Goal: Task Accomplishment & Management: Complete application form

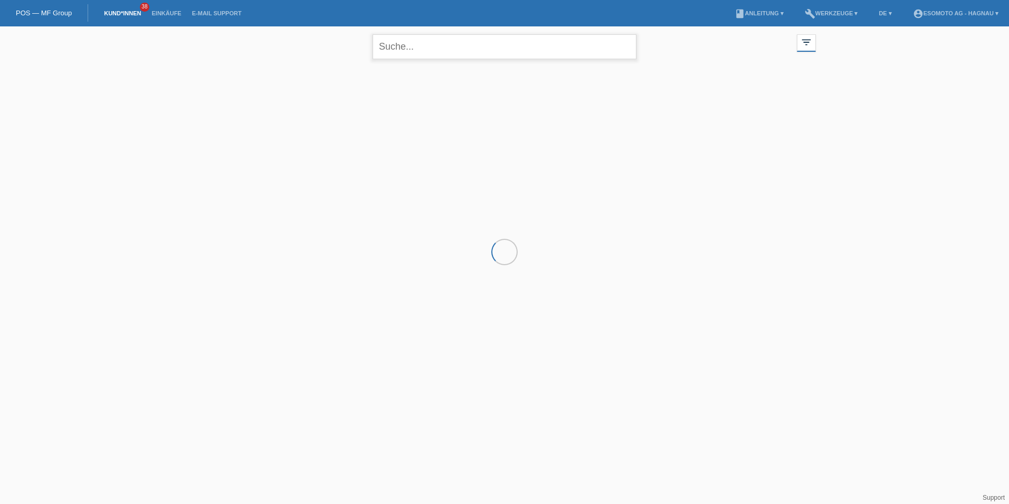
click at [425, 44] on input "text" at bounding box center [505, 46] width 264 height 25
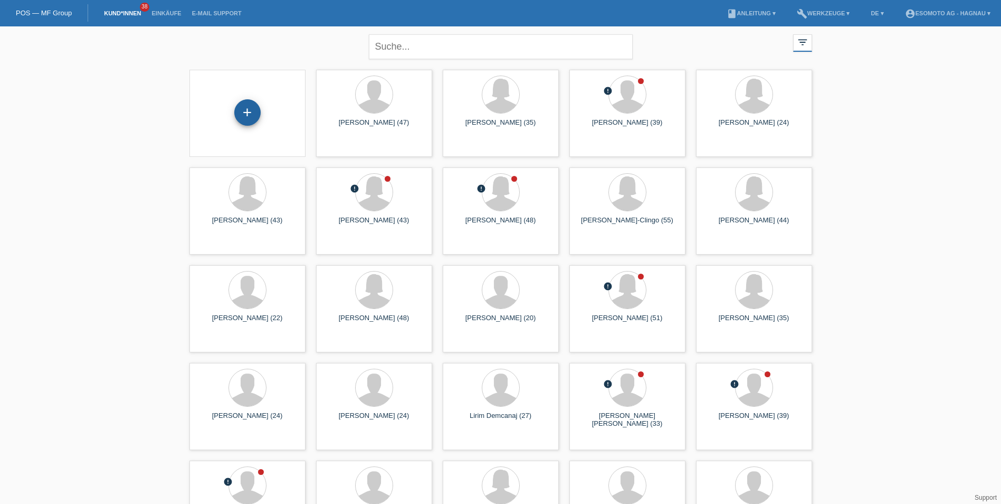
click at [248, 114] on div "+" at bounding box center [247, 112] width 26 height 26
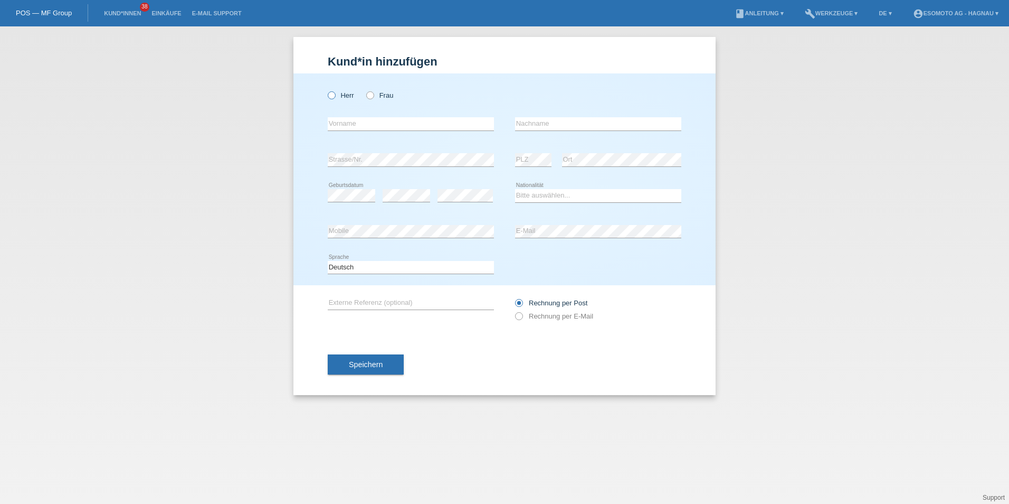
click at [326, 90] on icon at bounding box center [326, 90] width 0 height 0
click at [334, 93] on input "Herr" at bounding box center [331, 94] width 7 height 7
radio input "true"
click at [357, 126] on input "text" at bounding box center [411, 123] width 166 height 13
type input "Jusuf"
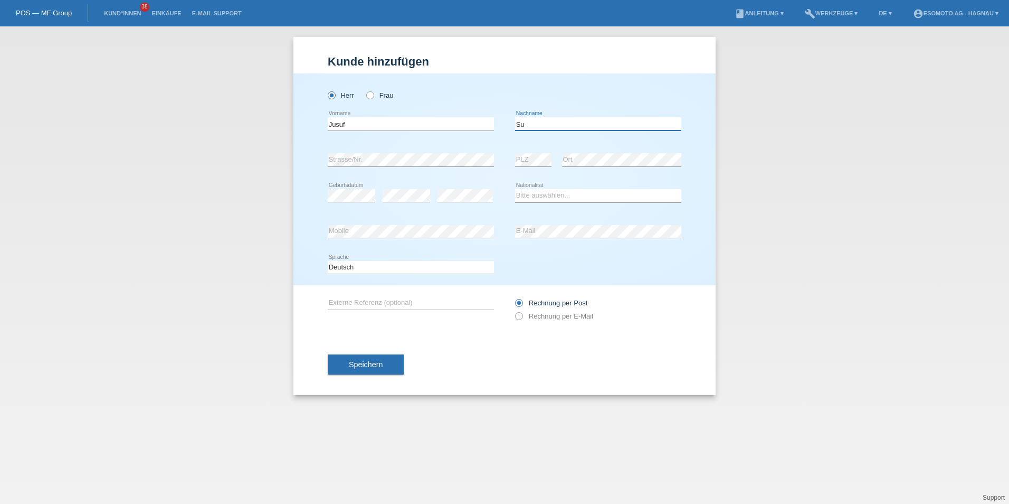
type input "Sulejmani"
click at [404, 216] on div "error Mobile" at bounding box center [411, 232] width 166 height 36
click at [554, 188] on div "Bitte auswählen... Schweiz Deutschland Liechtenstein Österreich ------------ Af…" at bounding box center [598, 196] width 166 height 36
click at [554, 195] on select "Bitte auswählen... Schweiz Deutschland Liechtenstein Österreich ------------ Af…" at bounding box center [598, 195] width 166 height 13
select select "MK"
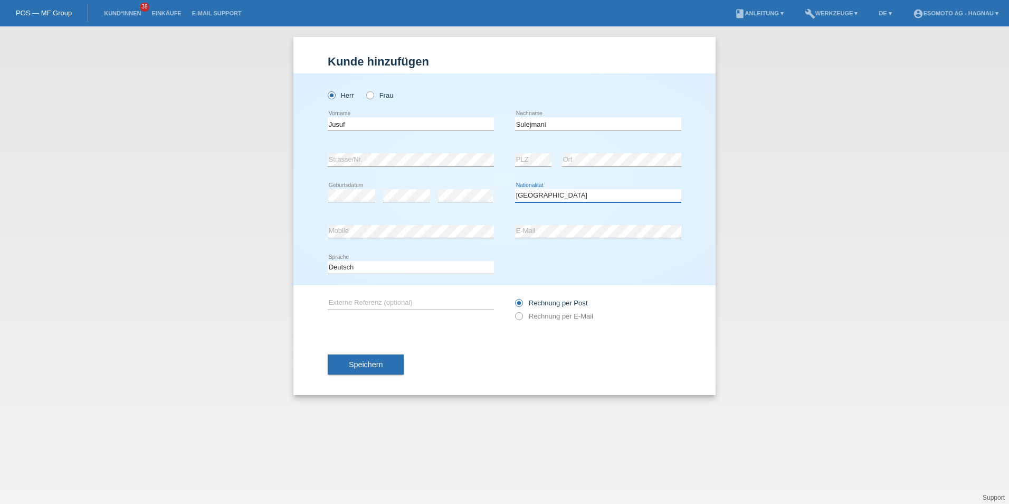
click at [515, 189] on select "Bitte auswählen... Schweiz Deutschland Liechtenstein Österreich ------------ Af…" at bounding box center [598, 195] width 166 height 13
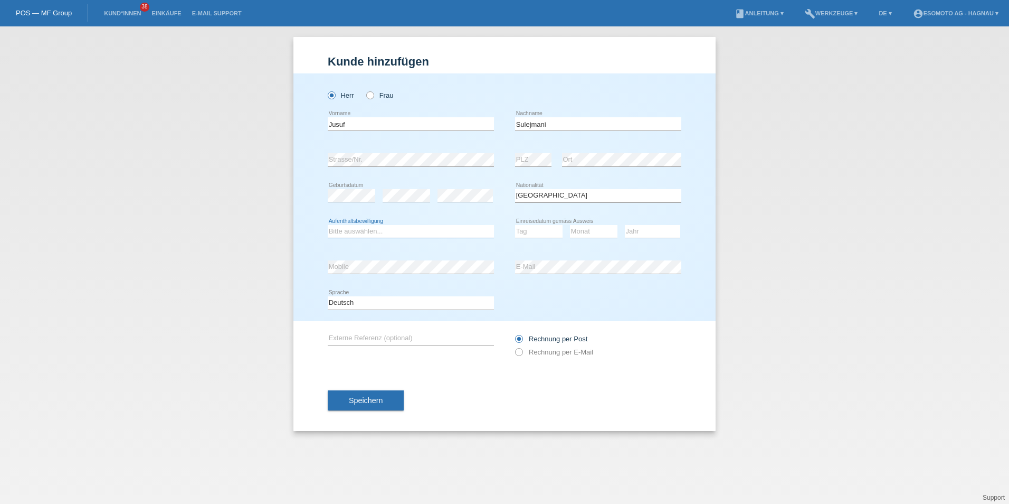
click at [363, 231] on select "Bitte auswählen... C B B - Flüchtlingsstatus Andere" at bounding box center [411, 231] width 166 height 13
select select "C"
click at [328, 225] on select "Bitte auswählen... C B B - Flüchtlingsstatus Andere" at bounding box center [411, 231] width 166 height 13
click at [527, 231] on select "Tag 01 02 03 04 05 06 07 08 09 10 11" at bounding box center [539, 231] width 48 height 13
select select "02"
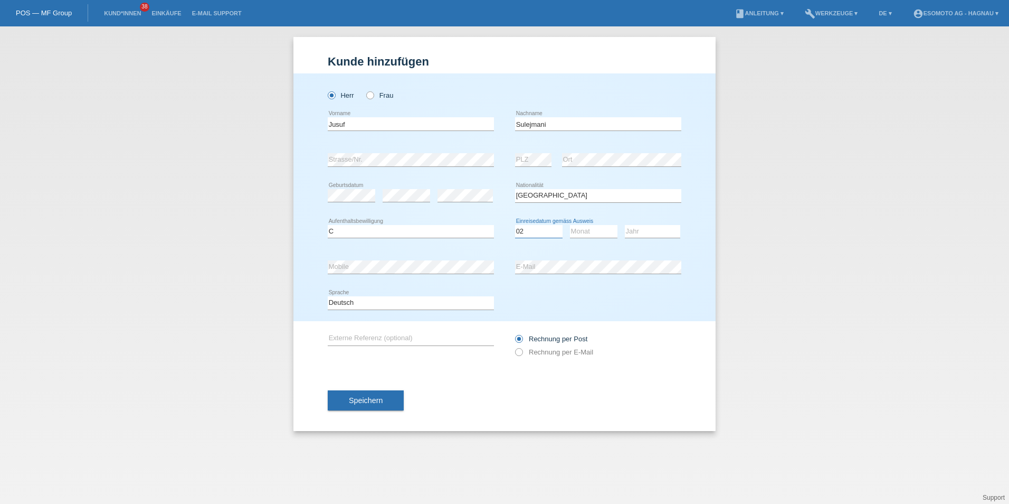
click at [515, 225] on select "Tag 01 02 03 04 05 06 07 08 09 10 11" at bounding box center [539, 231] width 48 height 13
drag, startPoint x: 596, startPoint y: 228, endPoint x: 604, endPoint y: 231, distance: 8.5
click at [596, 228] on select "Monat 01 02 03 04 05 06 07 08 09 10 11" at bounding box center [594, 231] width 48 height 13
select select "03"
click at [570, 225] on select "Monat 01 02 03 04 05 06 07 08 09 10 11" at bounding box center [594, 231] width 48 height 13
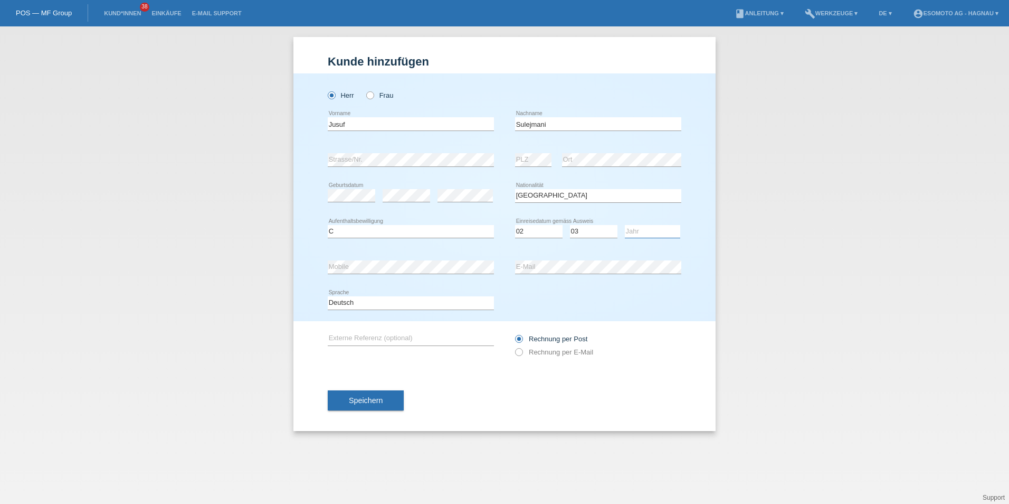
click at [639, 232] on select "Jahr 2025 2024 2023 2022 2021 2020 2019 2018 2017 2016 2015 2014 2013 2012 2011…" at bounding box center [652, 231] width 55 height 13
select select "1993"
click at [625, 225] on select "Jahr 2025 2024 2023 2022 2021 2020 2019 2018 2017 2016 2015 2014 2013 2012 2011…" at bounding box center [652, 231] width 55 height 13
click at [595, 419] on div "Speichern" at bounding box center [505, 400] width 354 height 61
click at [363, 399] on span "Speichern" at bounding box center [366, 400] width 34 height 8
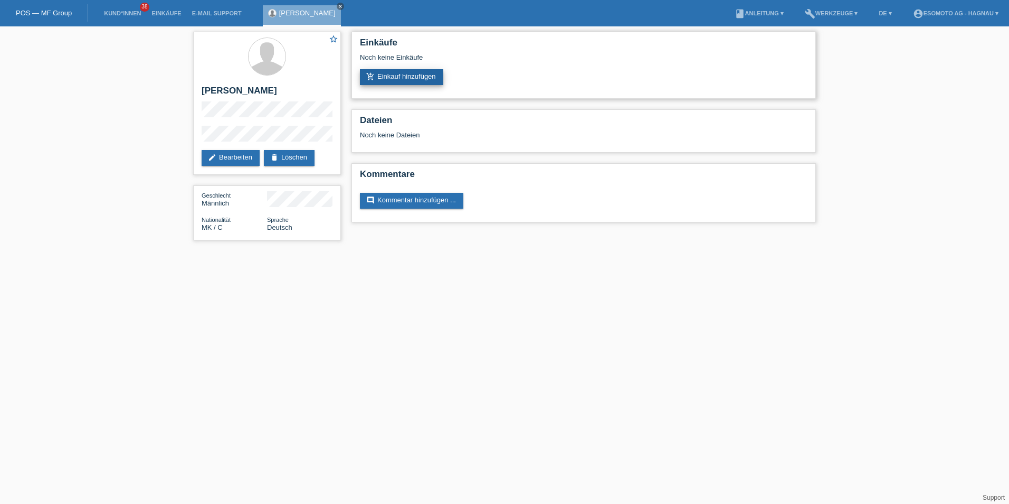
click at [404, 71] on link "add_shopping_cart Einkauf hinzufügen" at bounding box center [401, 77] width 83 height 16
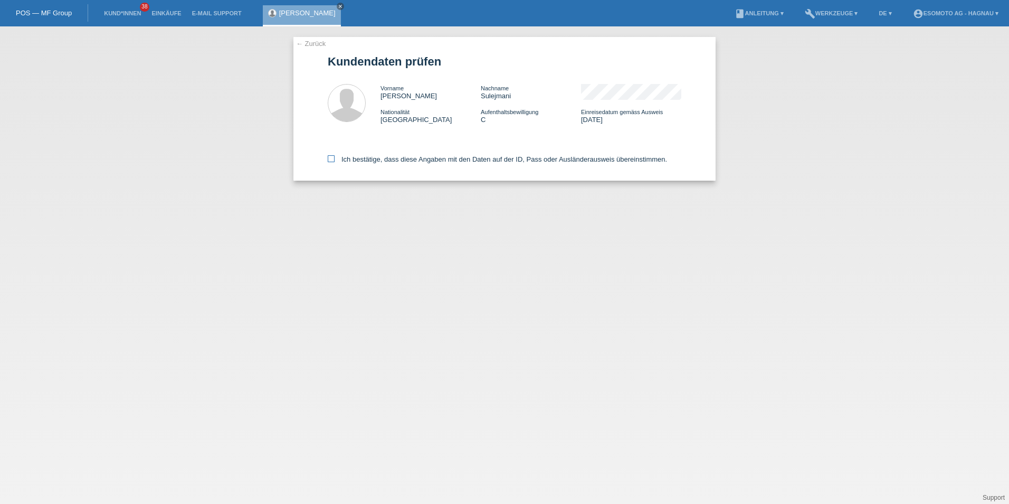
click at [330, 159] on icon at bounding box center [331, 158] width 7 height 7
click at [330, 159] on input "Ich bestätige, dass diese Angaben mit den Daten auf der ID, Pass oder Ausländer…" at bounding box center [331, 158] width 7 height 7
checkbox input "true"
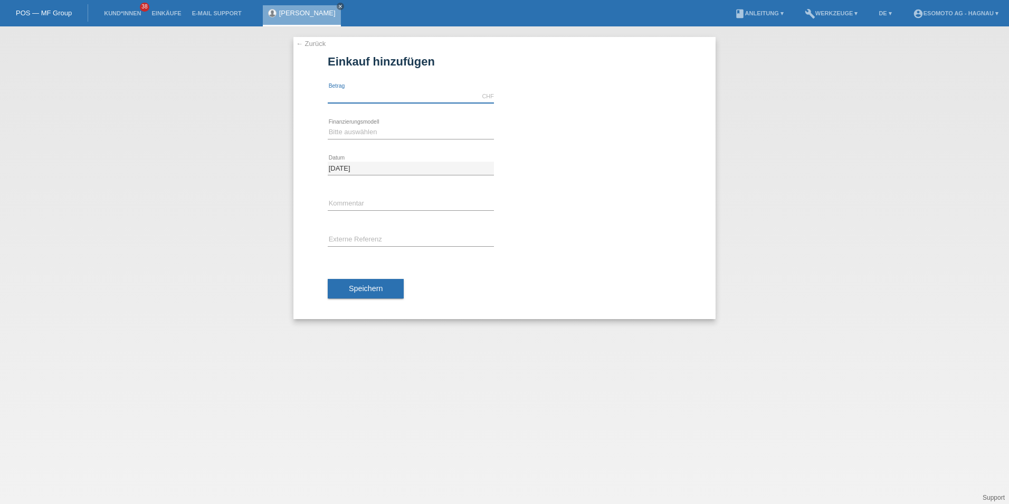
click at [380, 92] on input "text" at bounding box center [411, 96] width 166 height 13
type input "2690.00"
click at [364, 128] on select "Bitte auswählen Fixe Raten Kauf auf Rechnung mit Teilzahlungsoption" at bounding box center [411, 132] width 166 height 13
select select "69"
click at [328, 126] on select "Bitte auswählen Fixe Raten Kauf auf Rechnung mit Teilzahlungsoption" at bounding box center [411, 132] width 166 height 13
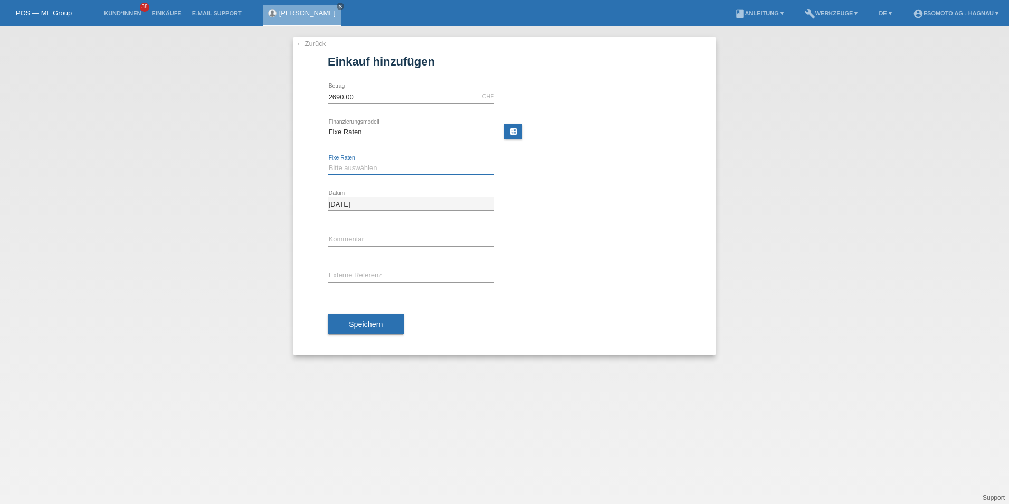
click at [365, 171] on select "Bitte auswählen 12 Raten 24 Raten 36 Raten 48 Raten" at bounding box center [411, 168] width 166 height 13
select select "139"
click at [328, 162] on select "Bitte auswählen 12 Raten 24 Raten 36 Raten 48 Raten" at bounding box center [411, 168] width 166 height 13
click at [356, 327] on span "Speichern" at bounding box center [366, 324] width 34 height 8
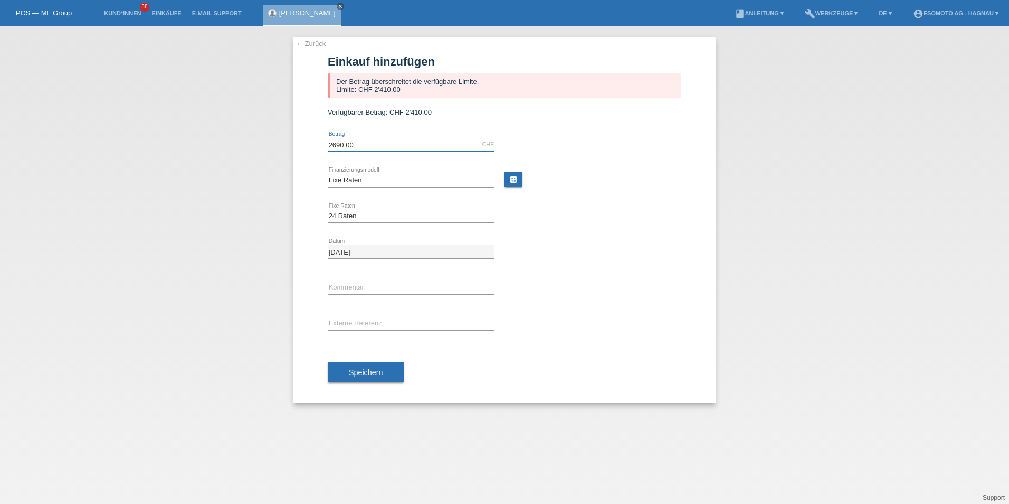
click at [335, 144] on input "2690.00" at bounding box center [411, 144] width 166 height 13
click at [343, 142] on input "2490.00" at bounding box center [411, 144] width 166 height 13
type input "2410.00"
click at [375, 375] on span "Speichern" at bounding box center [366, 372] width 34 height 8
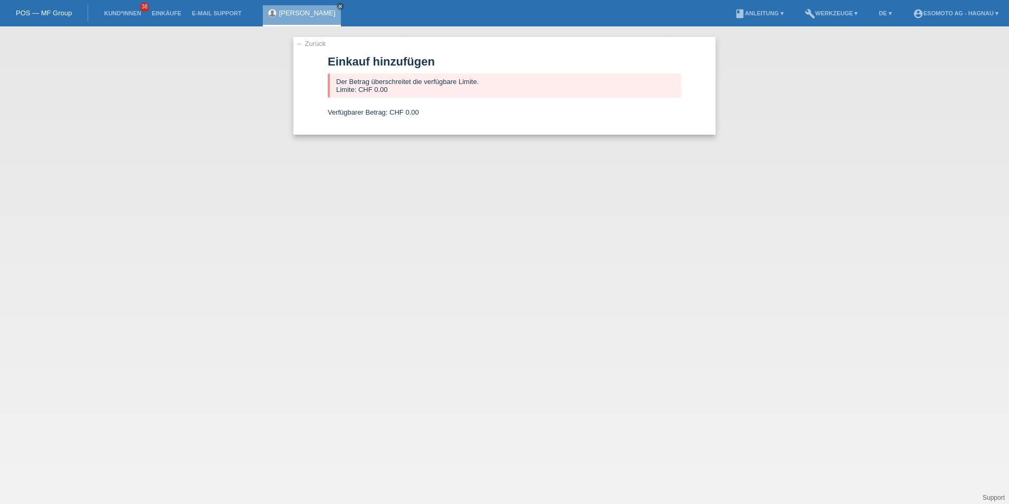
click at [313, 44] on link "← Zurück" at bounding box center [311, 44] width 30 height 8
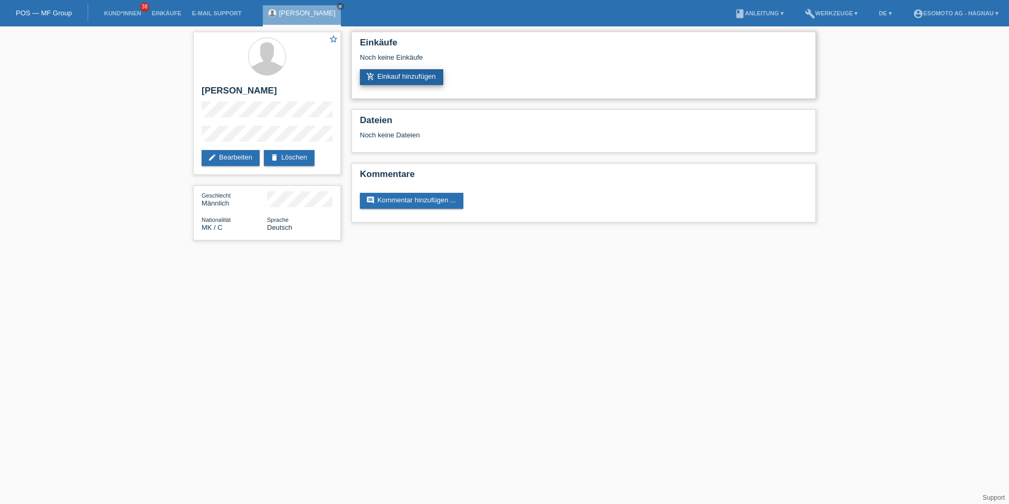
click at [414, 75] on link "add_shopping_cart Einkauf hinzufügen" at bounding box center [401, 77] width 83 height 16
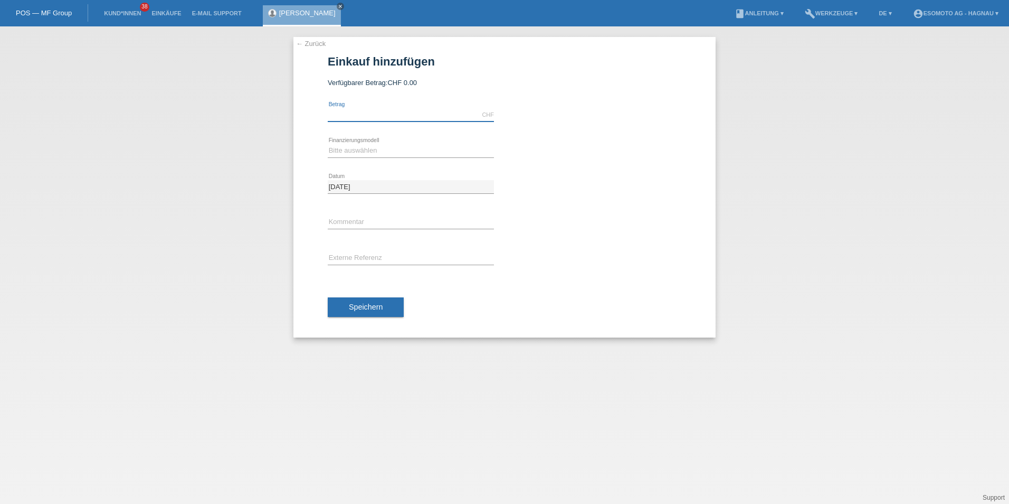
click at [381, 108] on input "text" at bounding box center [411, 114] width 166 height 13
click at [345, 113] on input "text" at bounding box center [411, 114] width 166 height 13
type input "2410.00"
click at [357, 149] on select "Bitte auswählen Fixe Raten Kauf auf Rechnung mit Teilzahlungsoption" at bounding box center [411, 150] width 166 height 13
select select "69"
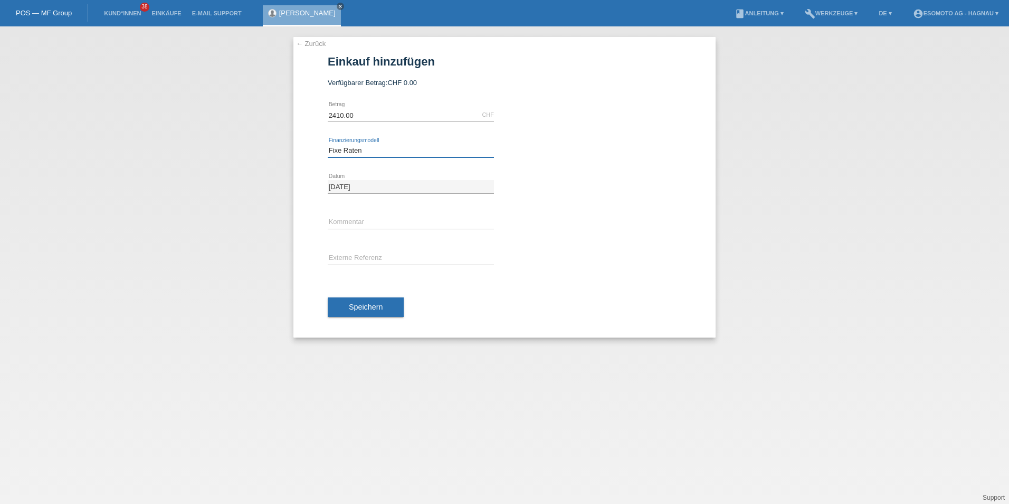
click at [328, 144] on select "Bitte auswählen Fixe Raten Kauf auf Rechnung mit Teilzahlungsoption" at bounding box center [411, 150] width 166 height 13
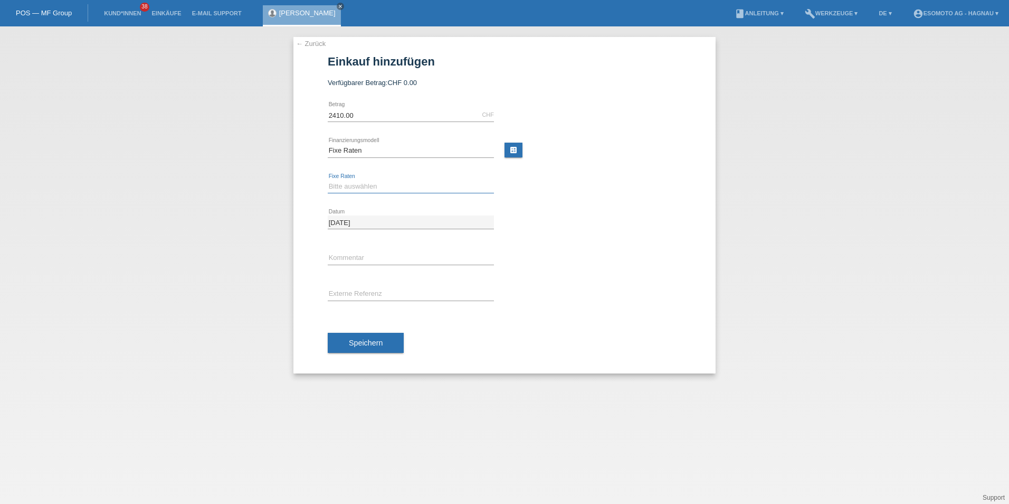
click at [356, 182] on select "Bitte auswählen 12 Raten 24 Raten 36 Raten 48 Raten" at bounding box center [411, 186] width 166 height 13
select select "139"
click at [328, 180] on select "Bitte auswählen 12 Raten 24 Raten 36 Raten 48 Raten" at bounding box center [411, 186] width 166 height 13
click at [368, 343] on span "Speichern" at bounding box center [366, 342] width 34 height 8
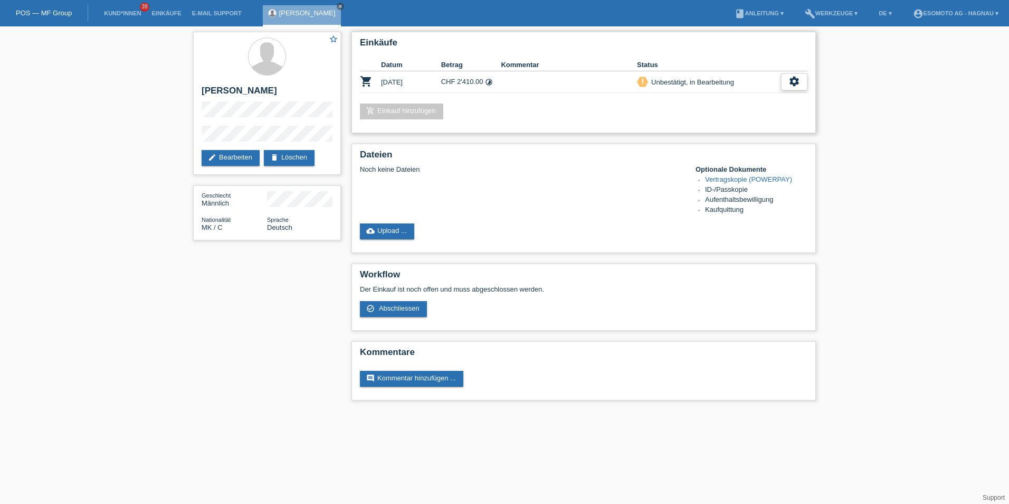
click at [791, 78] on icon "settings" at bounding box center [795, 81] width 12 height 12
click at [636, 116] on div "add_shopping_cart Einkauf hinzufügen" at bounding box center [584, 111] width 448 height 16
click at [467, 80] on td "CHF 2'410.00 timelapse" at bounding box center [471, 82] width 60 height 22
click at [468, 80] on td "CHF 2'410.00 timelapse" at bounding box center [471, 82] width 60 height 22
click at [472, 80] on td "CHF 2'410.00 timelapse" at bounding box center [471, 82] width 60 height 22
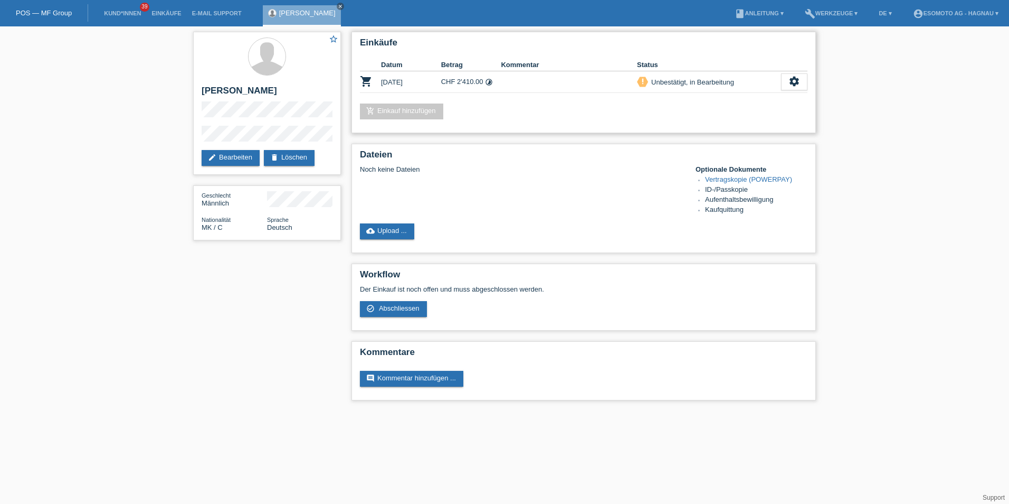
click at [474, 80] on td "CHF 2'410.00 timelapse" at bounding box center [471, 82] width 60 height 22
drag, startPoint x: 474, startPoint y: 80, endPoint x: 474, endPoint y: 100, distance: 20.1
click at [474, 100] on div "Einkäufe Datum Betrag Kommentar Status shopping_cart [DATE] CHF 2'410.00 timela…" at bounding box center [584, 82] width 465 height 101
click at [481, 108] on div "add_shopping_cart Einkauf hinzufügen" at bounding box center [584, 111] width 448 height 16
click at [79, 121] on div "star_border [PERSON_NAME] edit Bearbeiten delete Löschen Geschlecht Männlich Na…" at bounding box center [504, 218] width 1009 height 384
